Goal: Find specific page/section: Find specific page/section

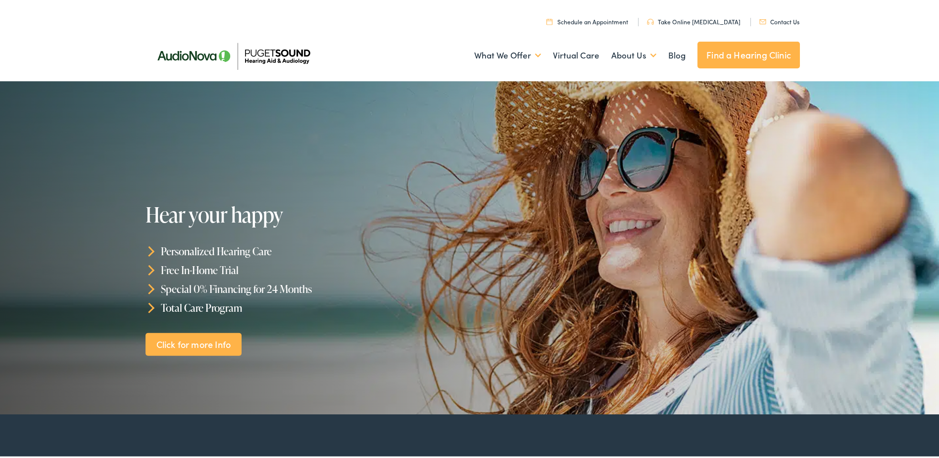
click at [787, 17] on link "Contact Us" at bounding box center [780, 19] width 40 height 8
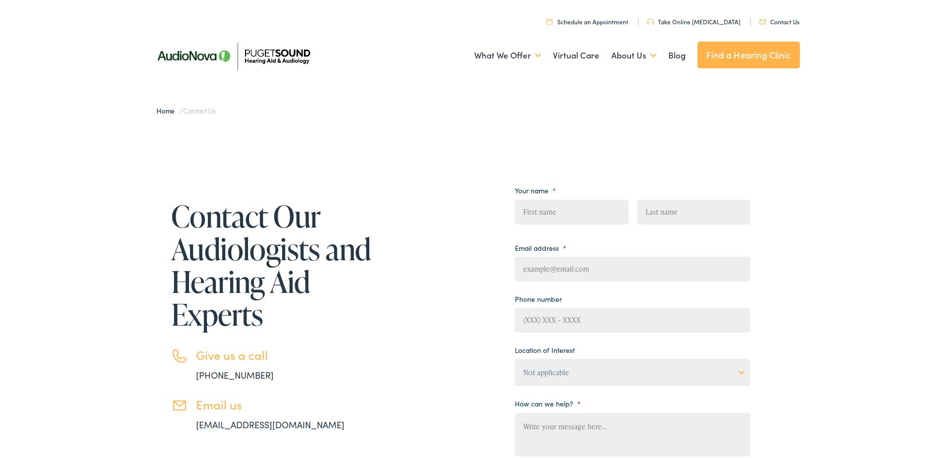
click at [761, 54] on link "Find a Hearing Clinic" at bounding box center [749, 53] width 102 height 27
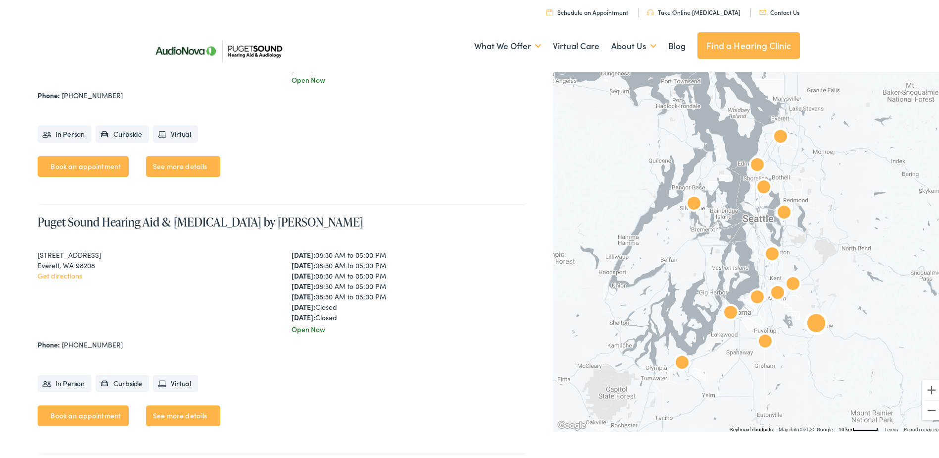
scroll to position [1139, 0]
